Goal: Find specific page/section: Find specific page/section

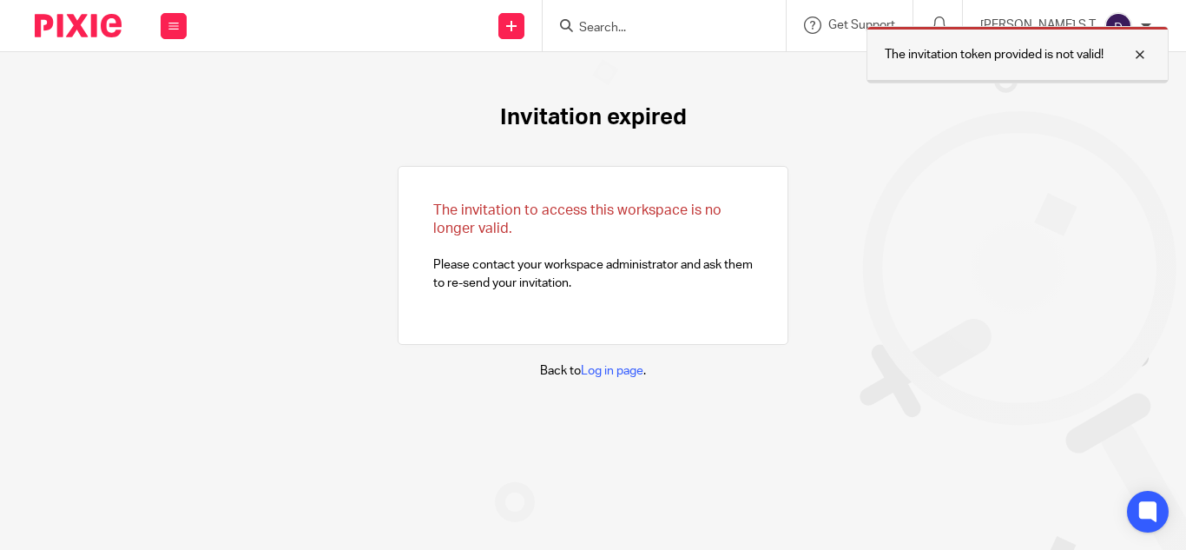
click at [1142, 56] on div at bounding box center [1127, 54] width 47 height 21
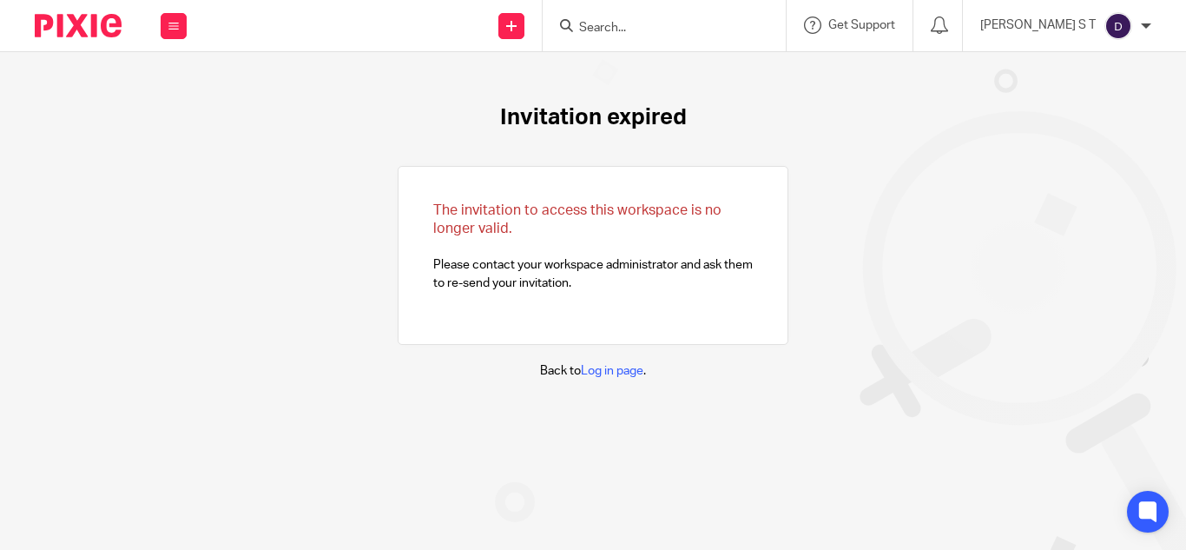
click at [718, 36] on div at bounding box center [664, 25] width 243 height 51
click at [694, 31] on input "Search" at bounding box center [655, 29] width 156 height 16
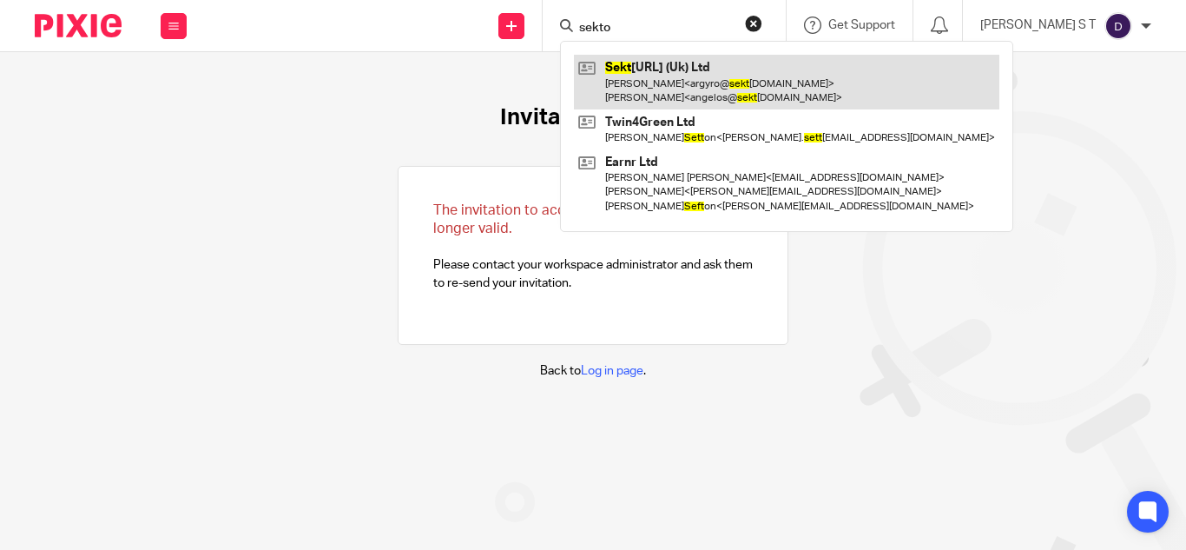
type input "sekto"
click at [701, 58] on link at bounding box center [795, 82] width 443 height 54
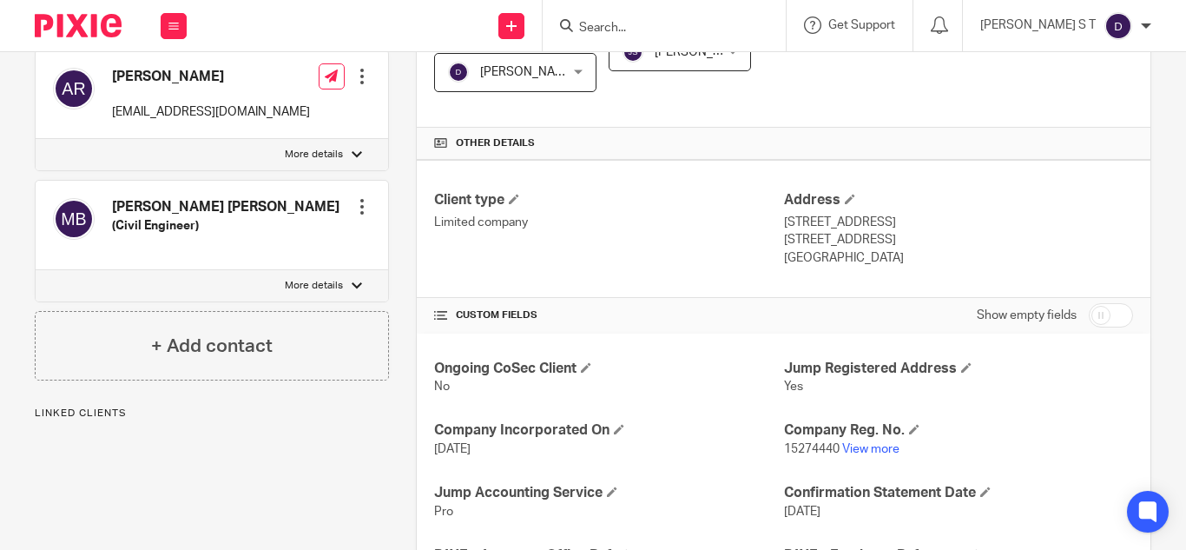
scroll to position [698, 0]
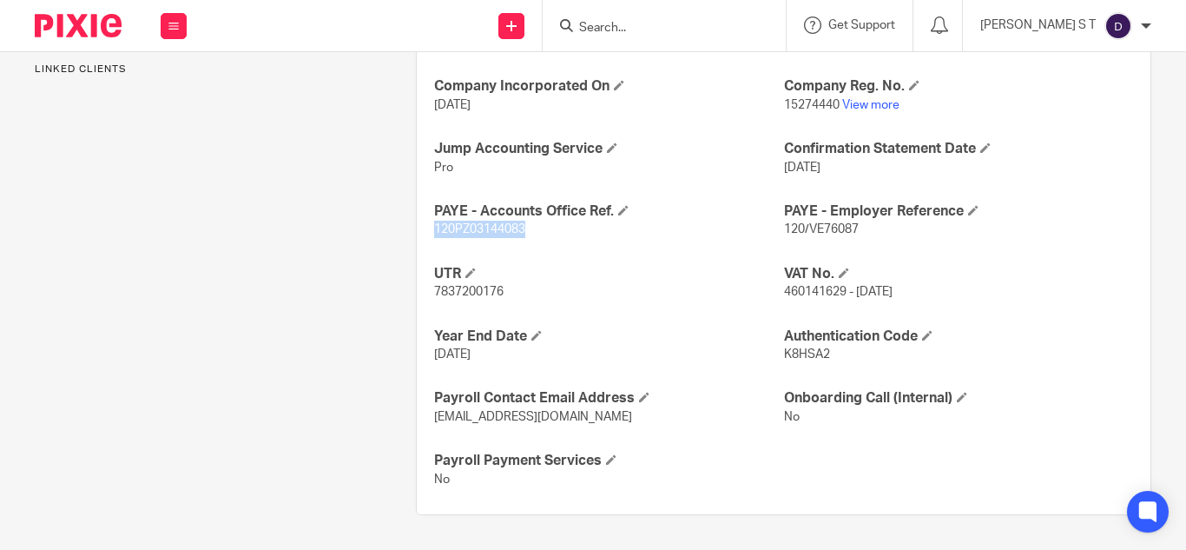
drag, startPoint x: 522, startPoint y: 231, endPoint x: 433, endPoint y: 234, distance: 88.6
click at [434, 234] on span "120PZ03144083" at bounding box center [479, 229] width 91 height 12
copy span "120PZ03144083"
